Goal: Task Accomplishment & Management: Manage account settings

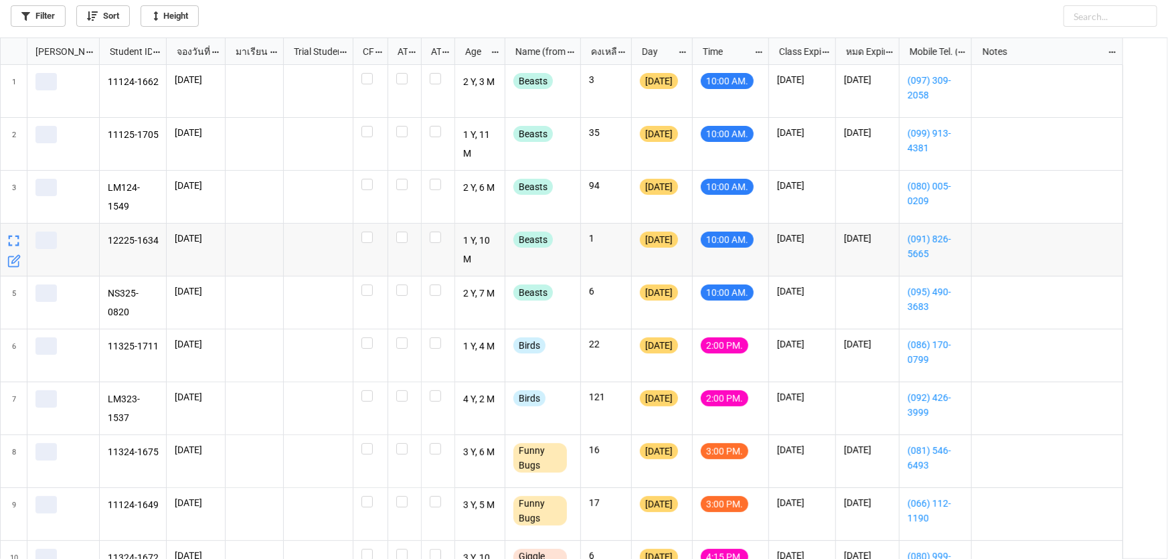
scroll to position [514, 1160]
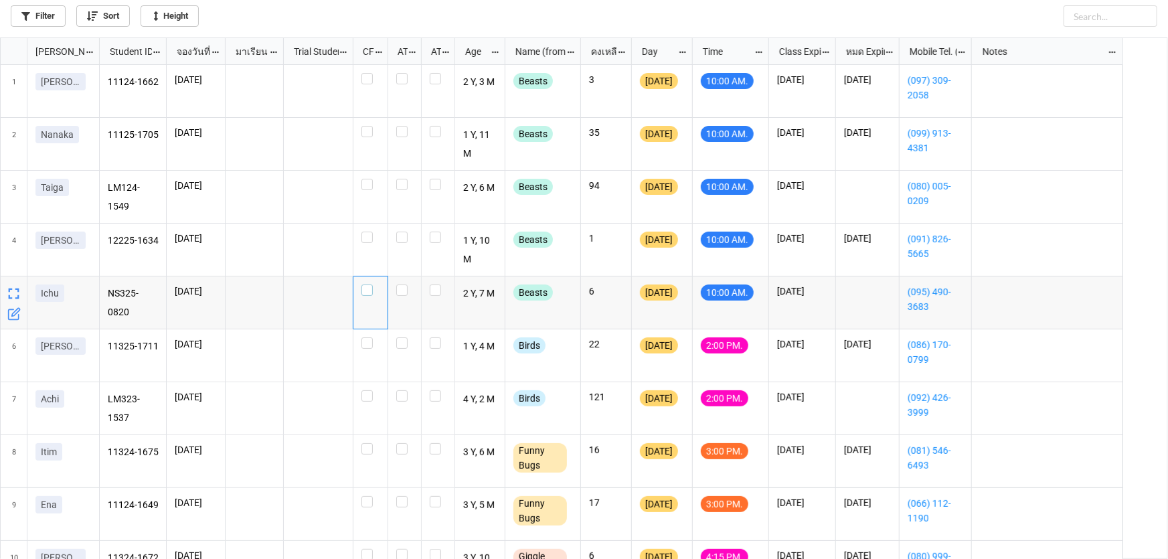
click at [371, 284] on label "grid" at bounding box center [370, 284] width 18 height 0
click at [366, 232] on label "grid" at bounding box center [370, 232] width 18 height 0
click at [367, 179] on label "grid" at bounding box center [370, 179] width 18 height 0
click at [363, 126] on label "grid" at bounding box center [370, 126] width 18 height 0
click at [366, 73] on label "grid" at bounding box center [370, 73] width 18 height 0
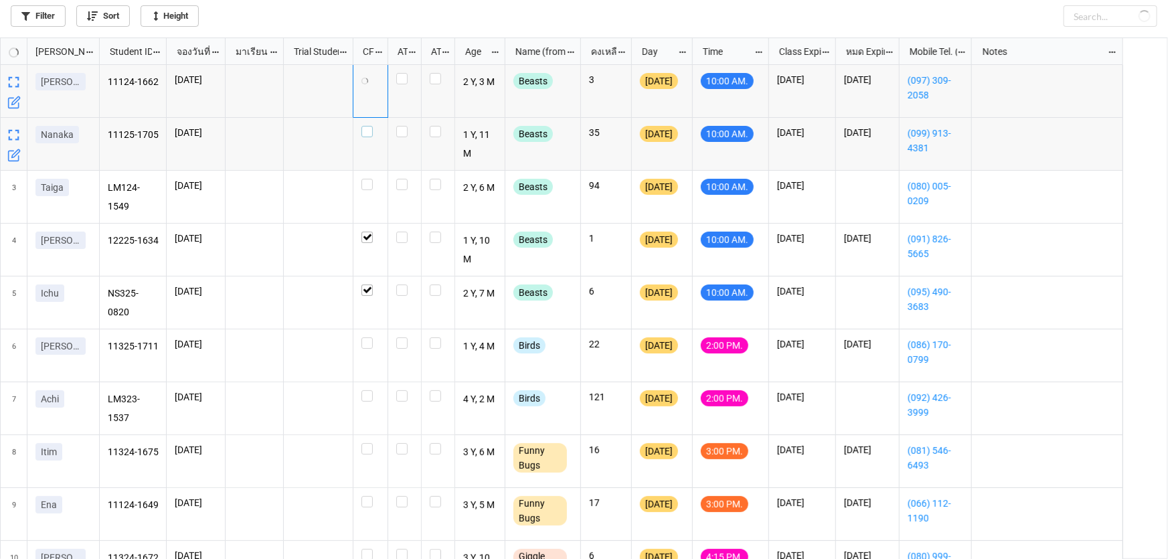
click at [368, 126] on label "grid" at bounding box center [370, 126] width 18 height 0
click at [367, 179] on label "grid" at bounding box center [370, 179] width 18 height 0
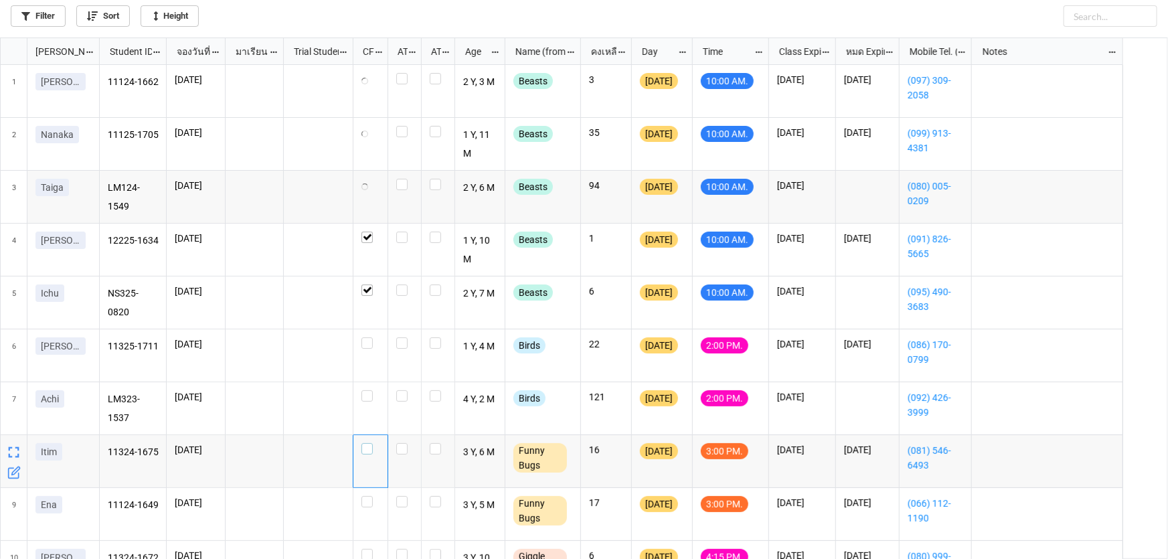
click at [373, 452] on div "grid" at bounding box center [370, 448] width 18 height 11
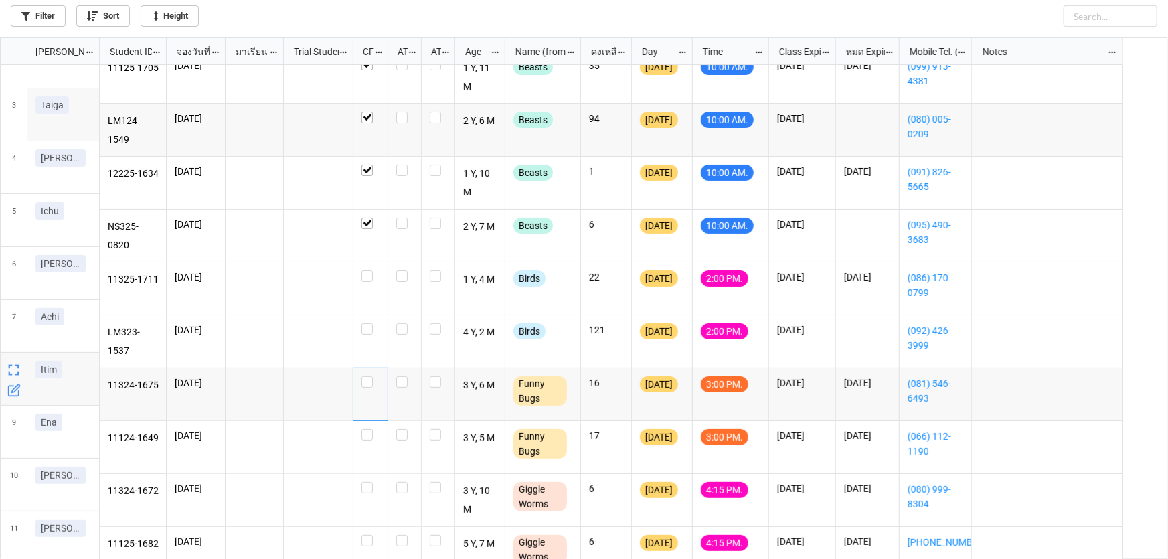
scroll to position [60, 0]
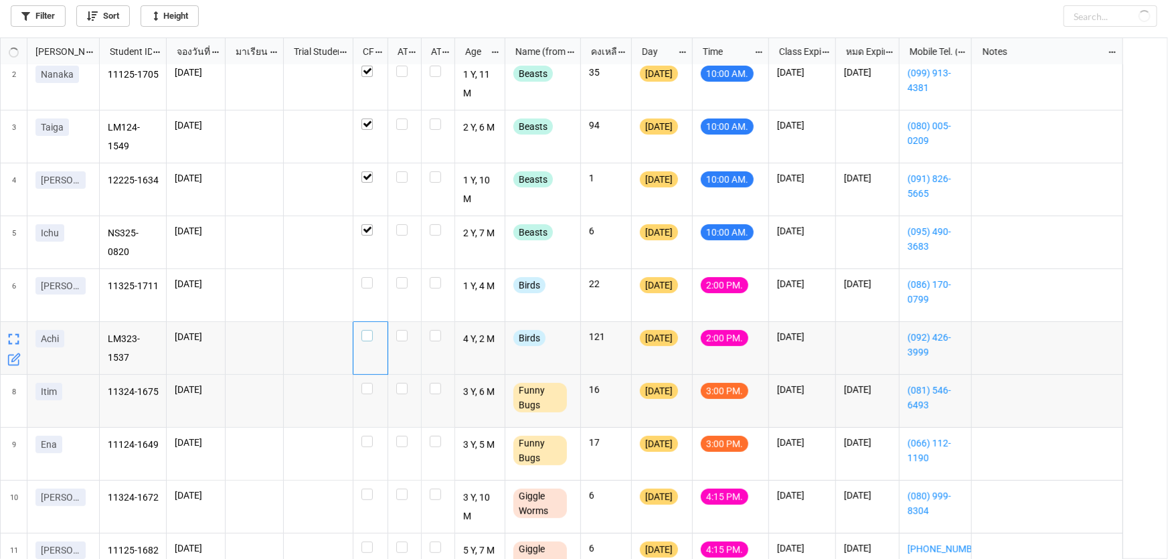
click at [362, 330] on label "grid" at bounding box center [370, 330] width 18 height 0
click at [369, 395] on div "grid" at bounding box center [370, 401] width 35 height 53
checkbox input "true"
click at [367, 383] on label "grid" at bounding box center [370, 383] width 18 height 0
click at [365, 436] on label "grid" at bounding box center [370, 436] width 18 height 0
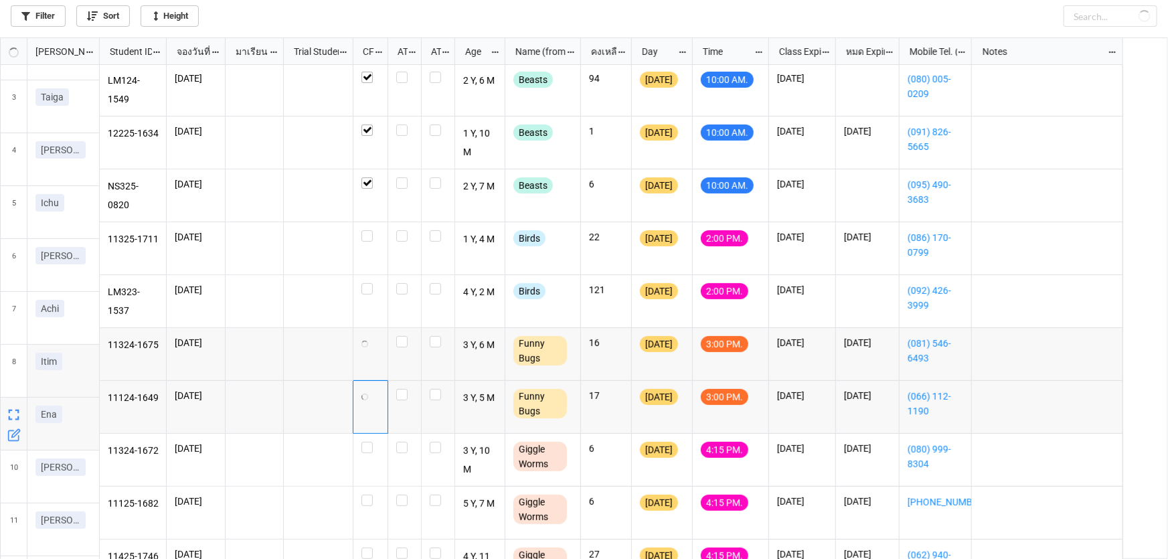
scroll to position [107, 0]
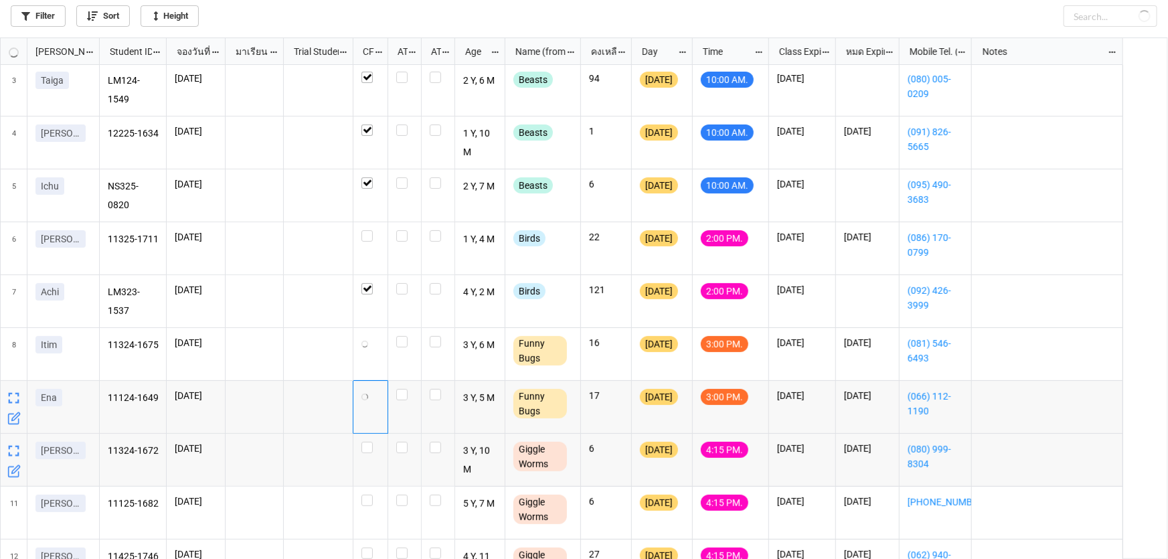
checkbox input "true"
click at [370, 442] on label "grid" at bounding box center [370, 442] width 18 height 0
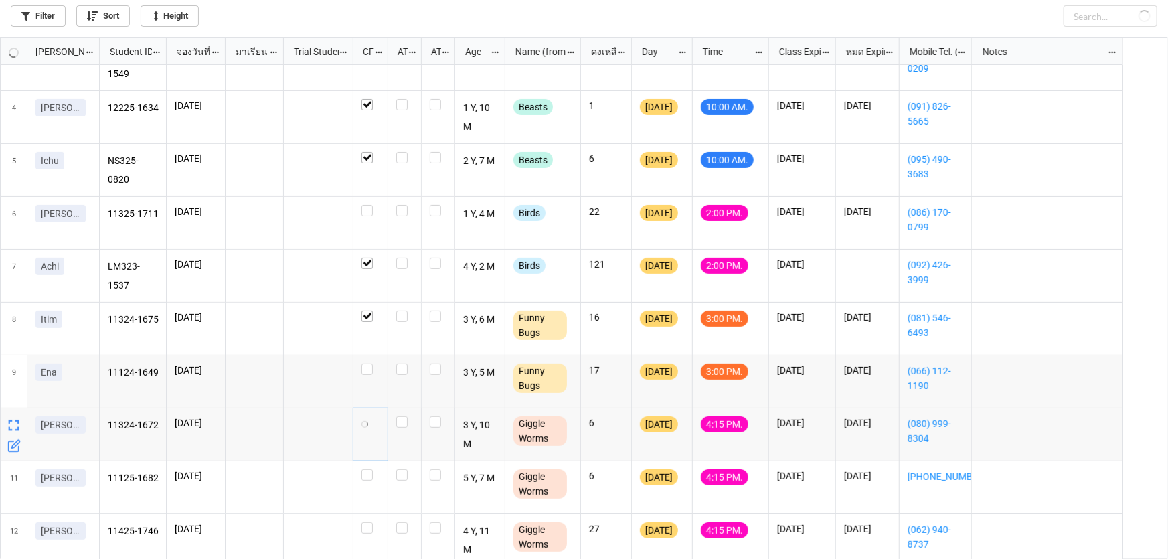
scroll to position [140, 0]
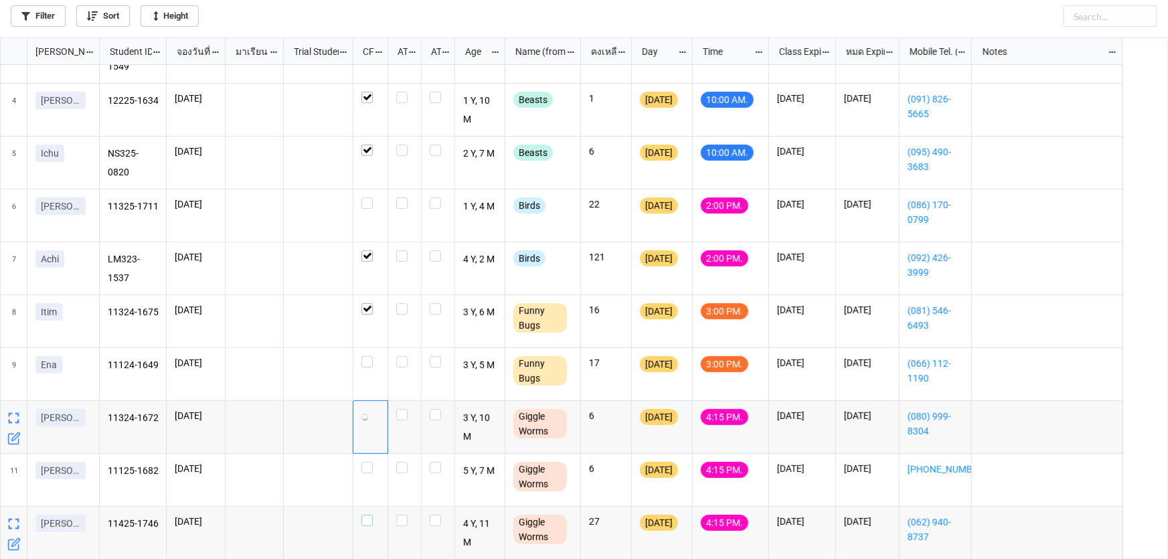
click at [371, 515] on label "grid" at bounding box center [370, 515] width 18 height 0
click at [371, 356] on label "grid" at bounding box center [370, 356] width 18 height 0
checkbox input "false"
click at [372, 462] on label "grid" at bounding box center [370, 462] width 18 height 0
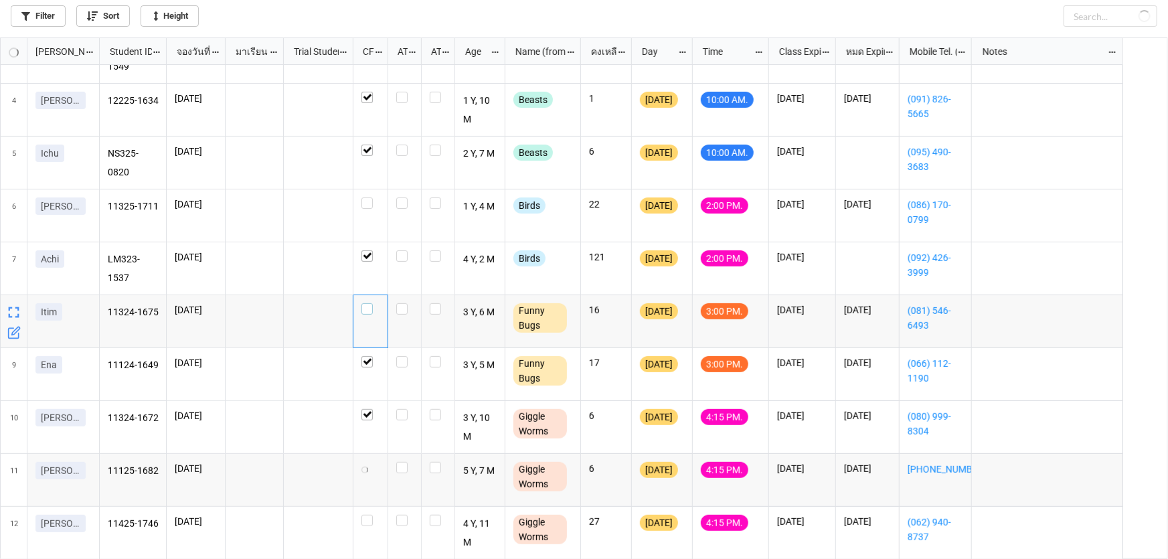
click at [369, 303] on label "grid" at bounding box center [370, 303] width 18 height 0
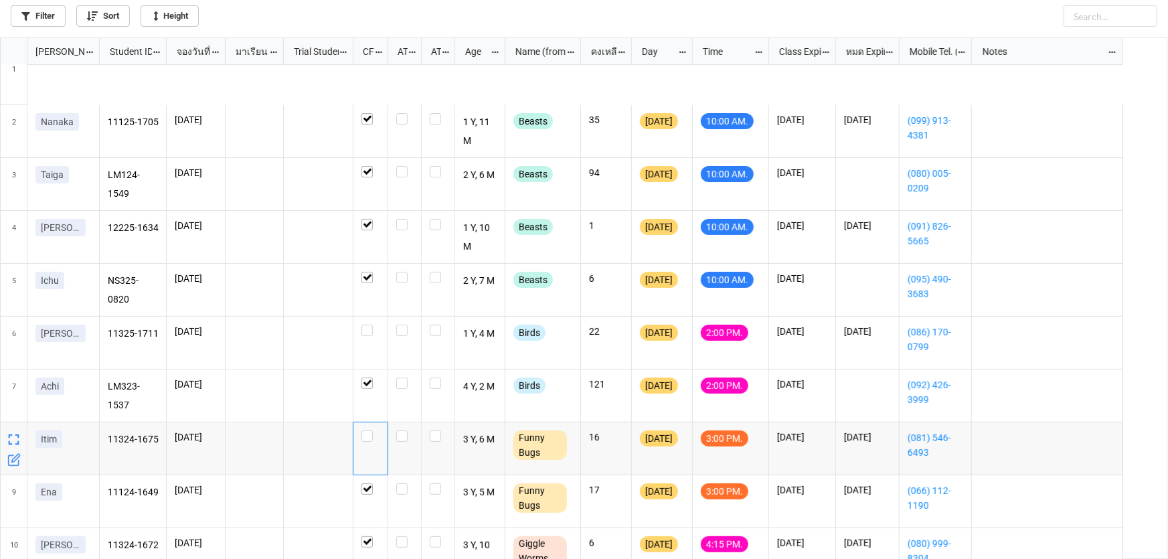
scroll to position [0, 0]
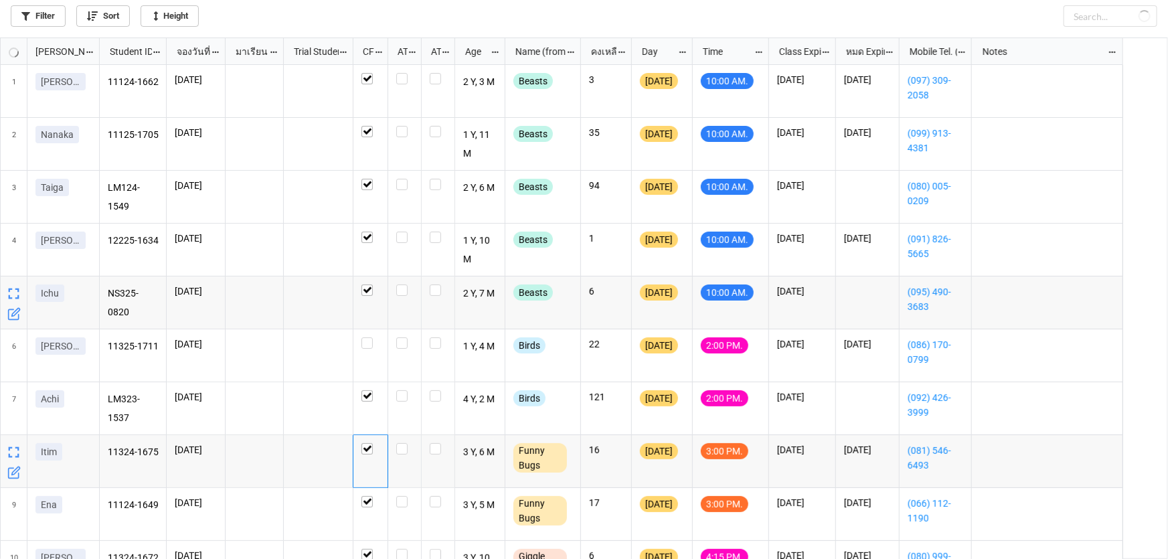
checkbox input "true"
click at [399, 232] on label "grid" at bounding box center [404, 232] width 17 height 0
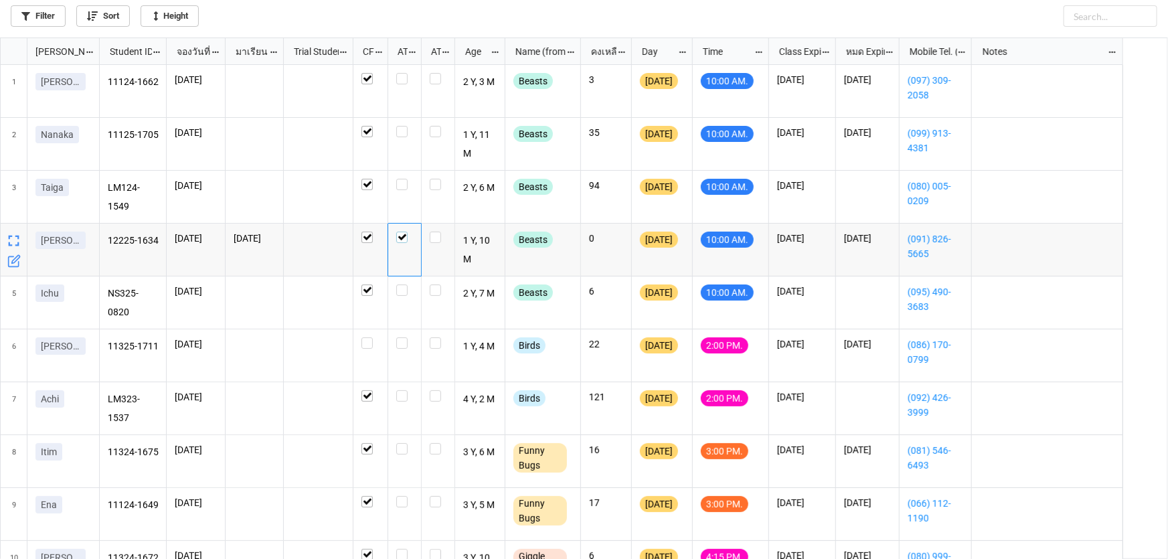
click at [399, 232] on label "grid" at bounding box center [404, 232] width 17 height 0
click at [397, 232] on label "grid" at bounding box center [404, 232] width 17 height 0
click at [406, 73] on label "grid" at bounding box center [404, 73] width 17 height 0
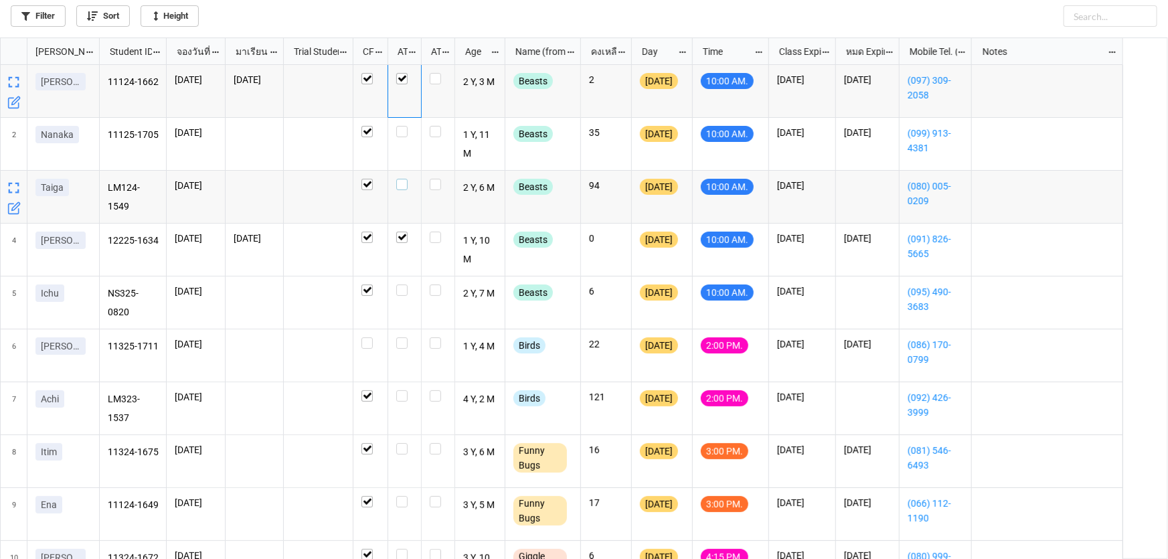
click at [401, 179] on label "grid" at bounding box center [404, 179] width 17 height 0
click at [404, 284] on label "grid" at bounding box center [404, 284] width 17 height 0
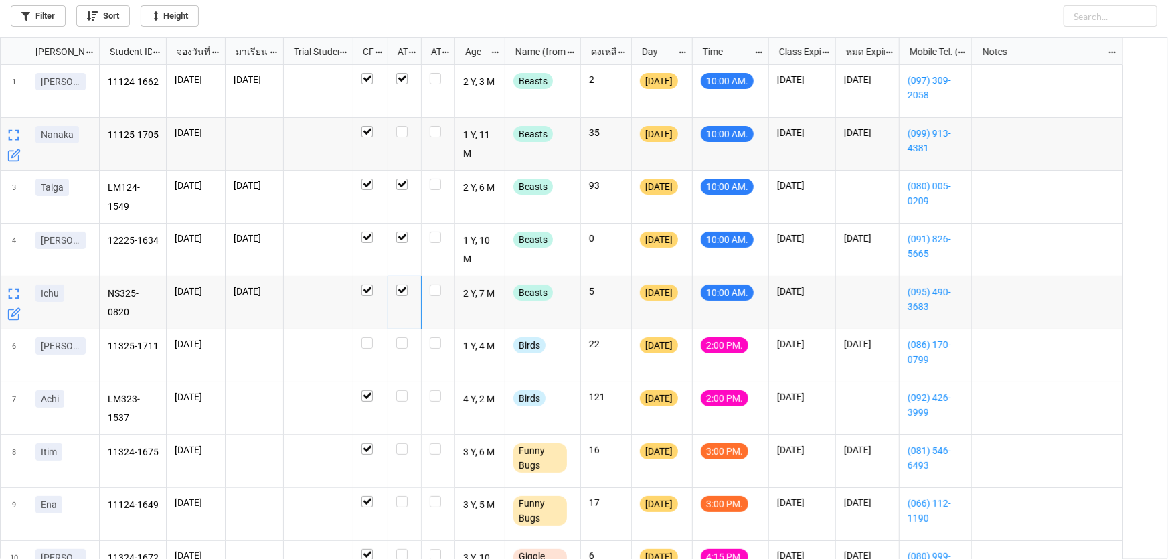
click at [19, 155] on icon "grid" at bounding box center [13, 155] width 13 height 13
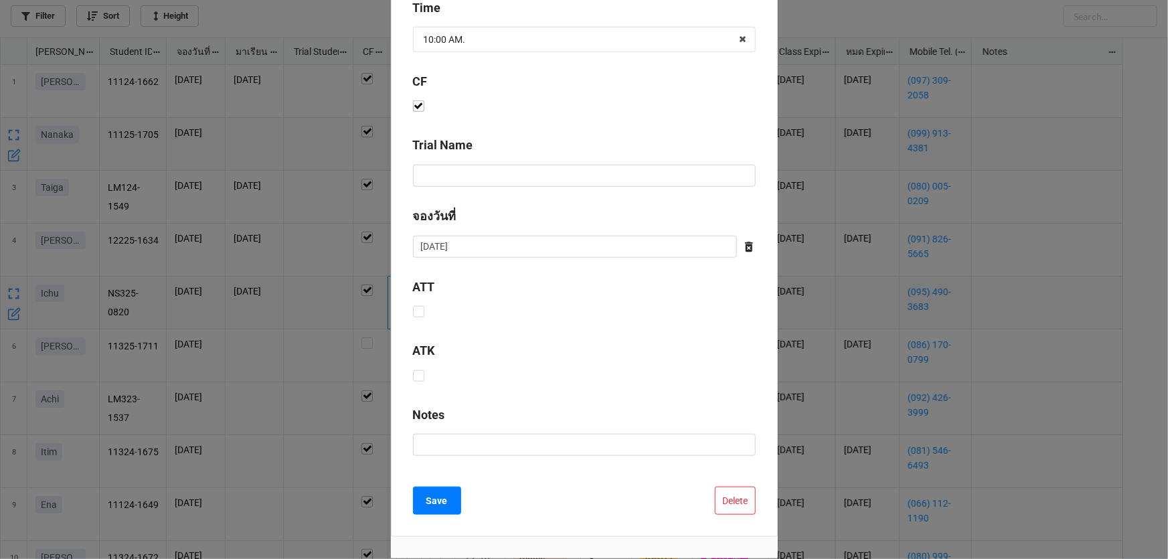
scroll to position [542, 0]
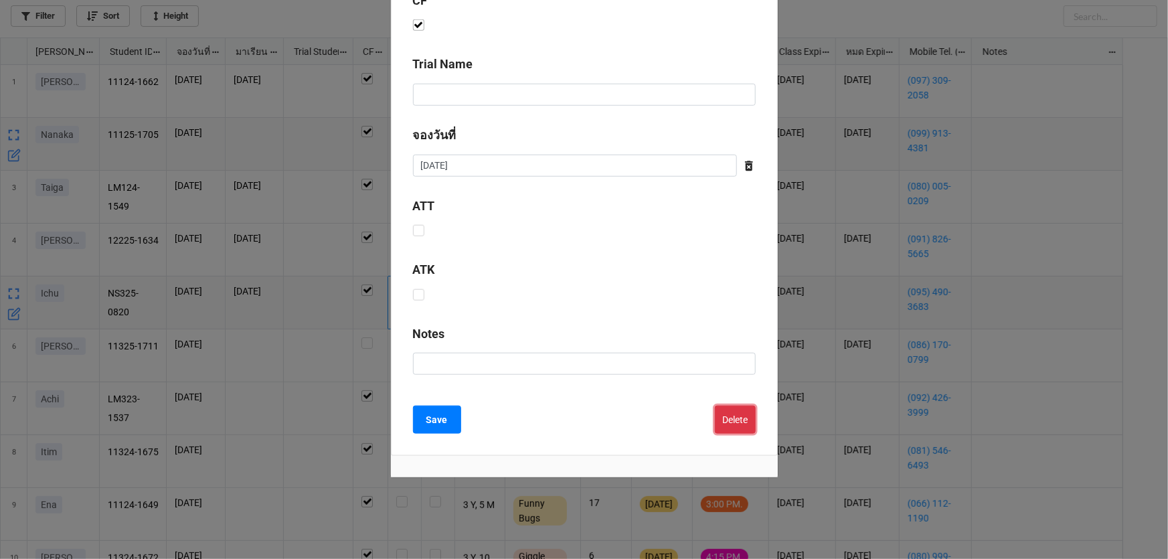
click at [715, 423] on button "Delete" at bounding box center [735, 419] width 41 height 28
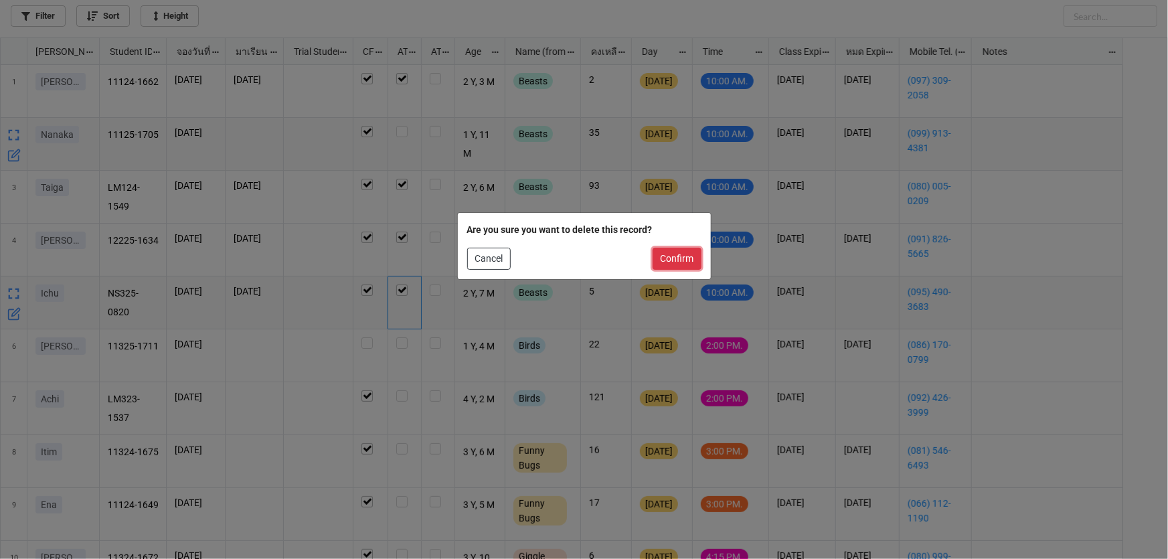
click at [687, 257] on button "Confirm" at bounding box center [676, 259] width 49 height 23
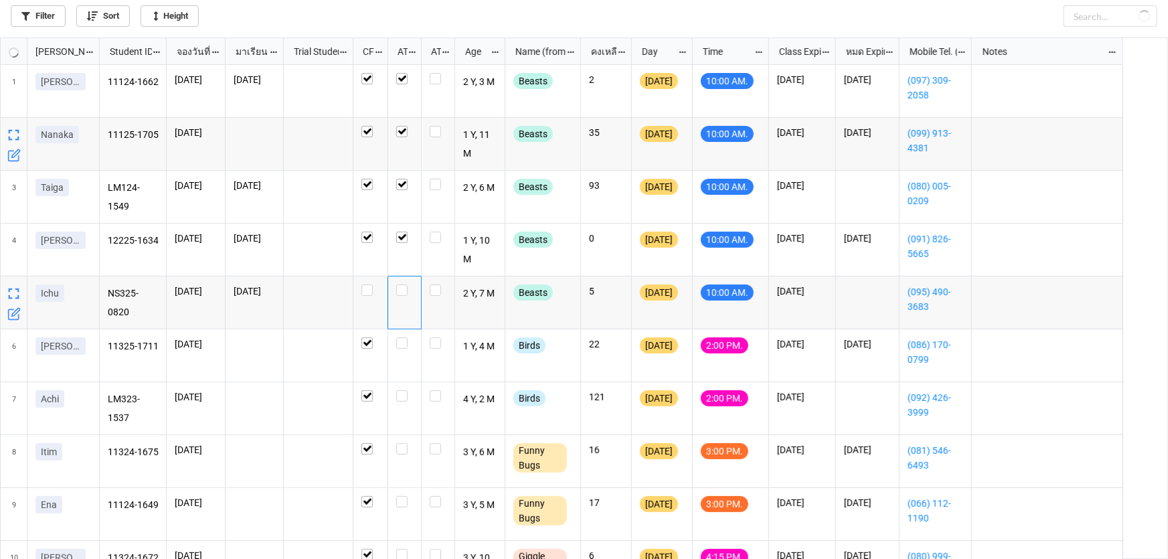
checkbox input "true"
checkbox input "false"
checkbox input "true"
